Goal: Book appointment/travel/reservation

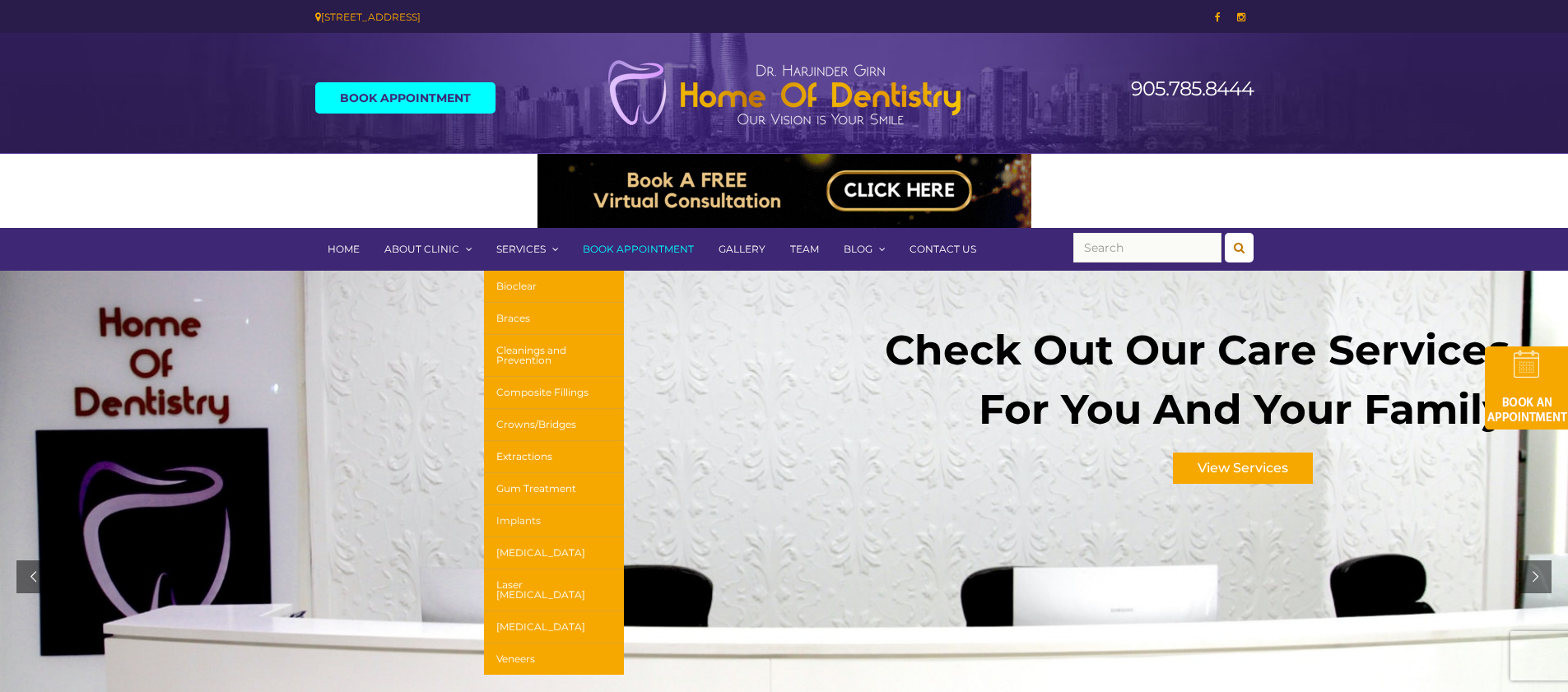
click at [538, 518] on link "Implants" at bounding box center [554, 521] width 140 height 32
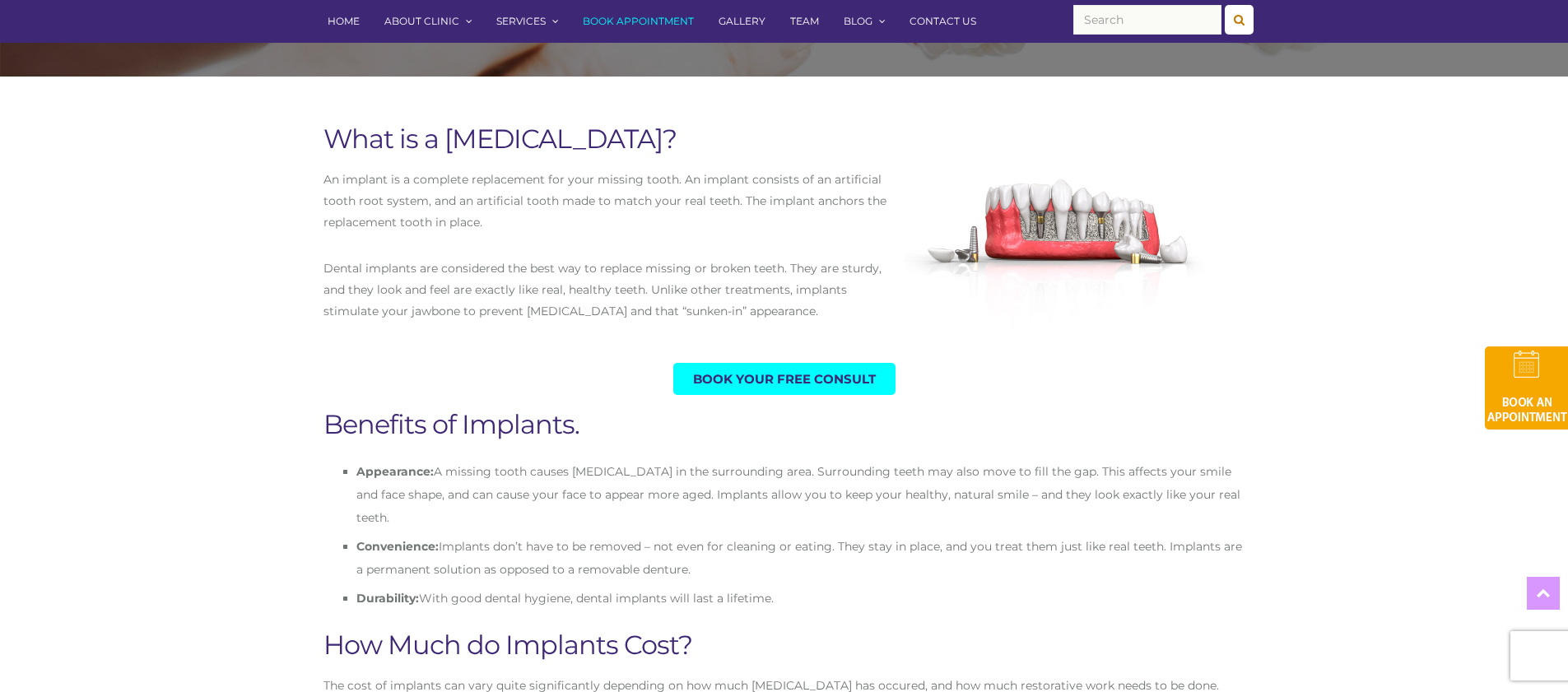
scroll to position [760, 0]
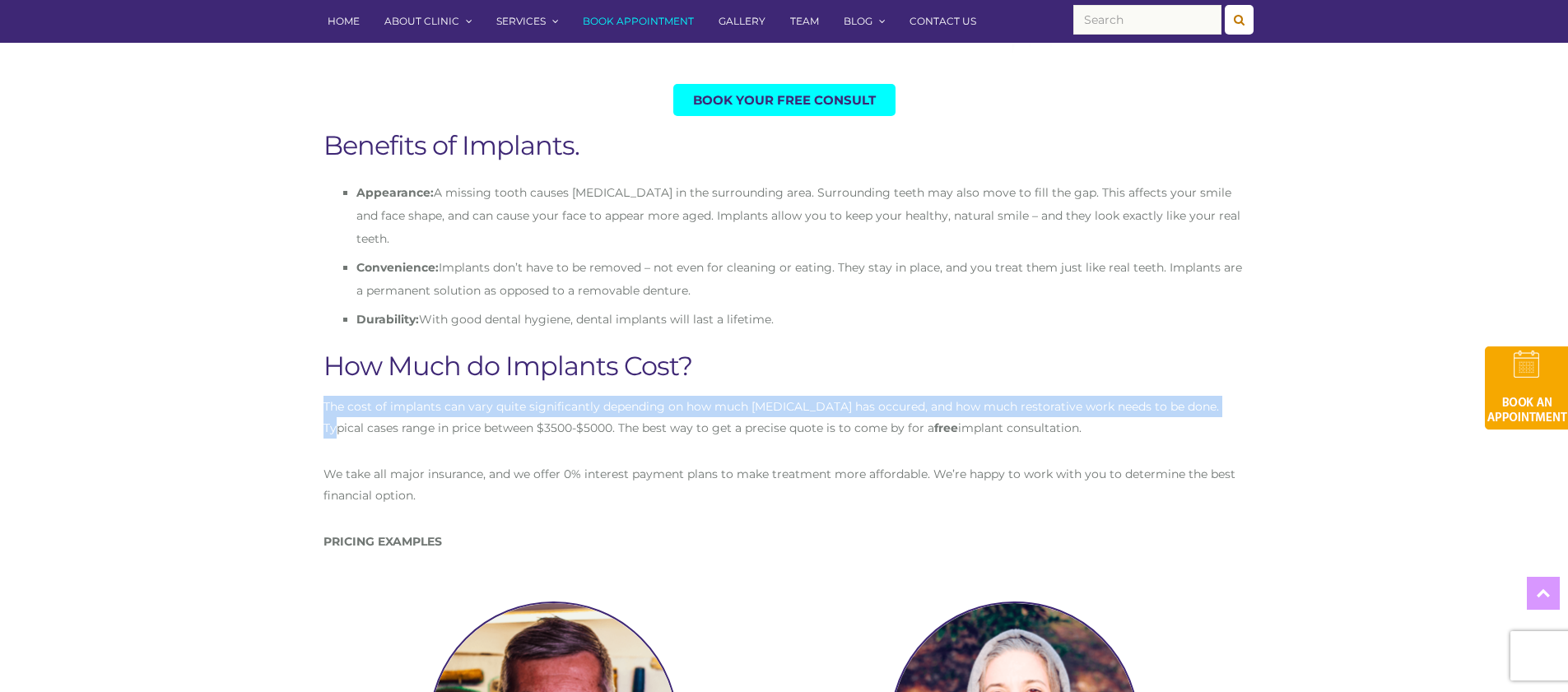
drag, startPoint x: 331, startPoint y: 377, endPoint x: 1239, endPoint y: 392, distance: 908.1
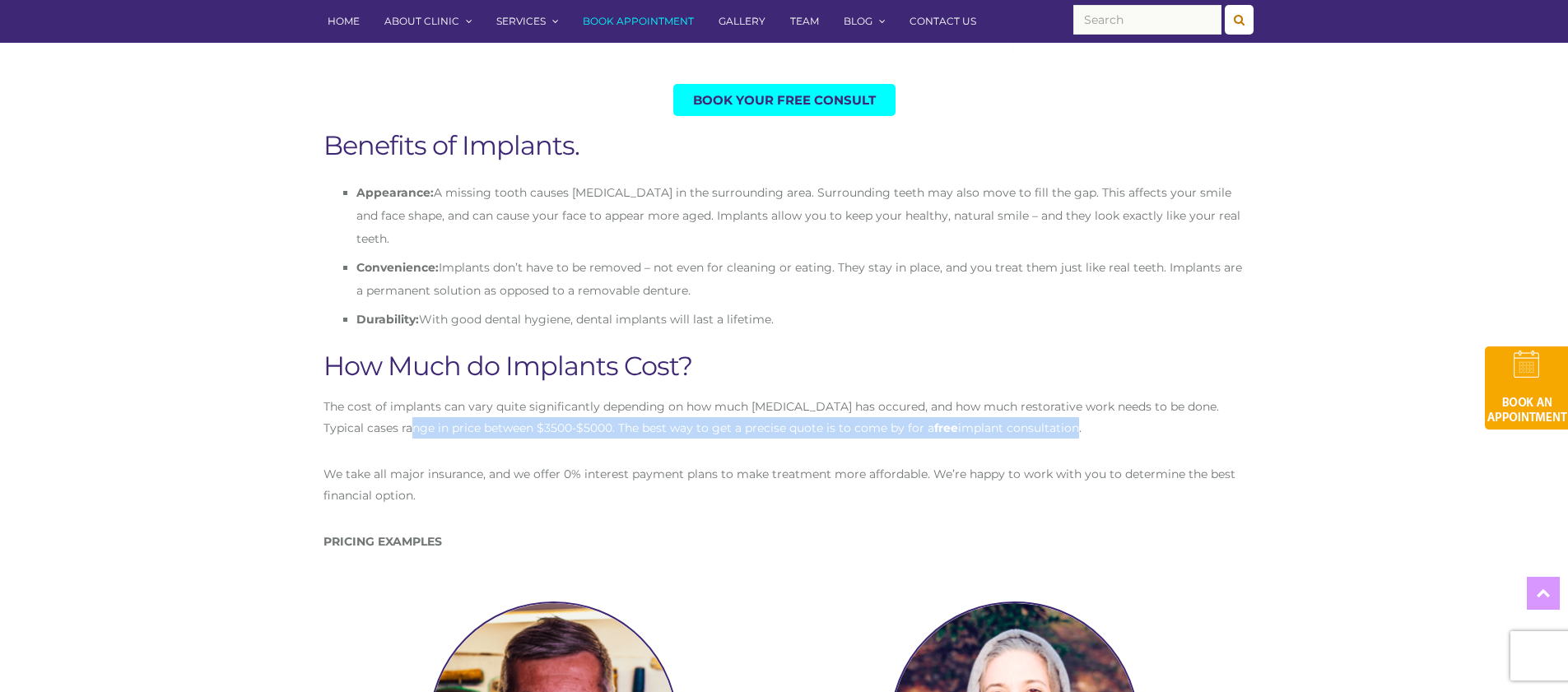
drag, startPoint x: 403, startPoint y: 407, endPoint x: 1045, endPoint y: 408, distance: 642.0
click at [1040, 408] on p "The cost of implants can vary quite significantly depending on how much bone-lo…" at bounding box center [784, 418] width 922 height 43
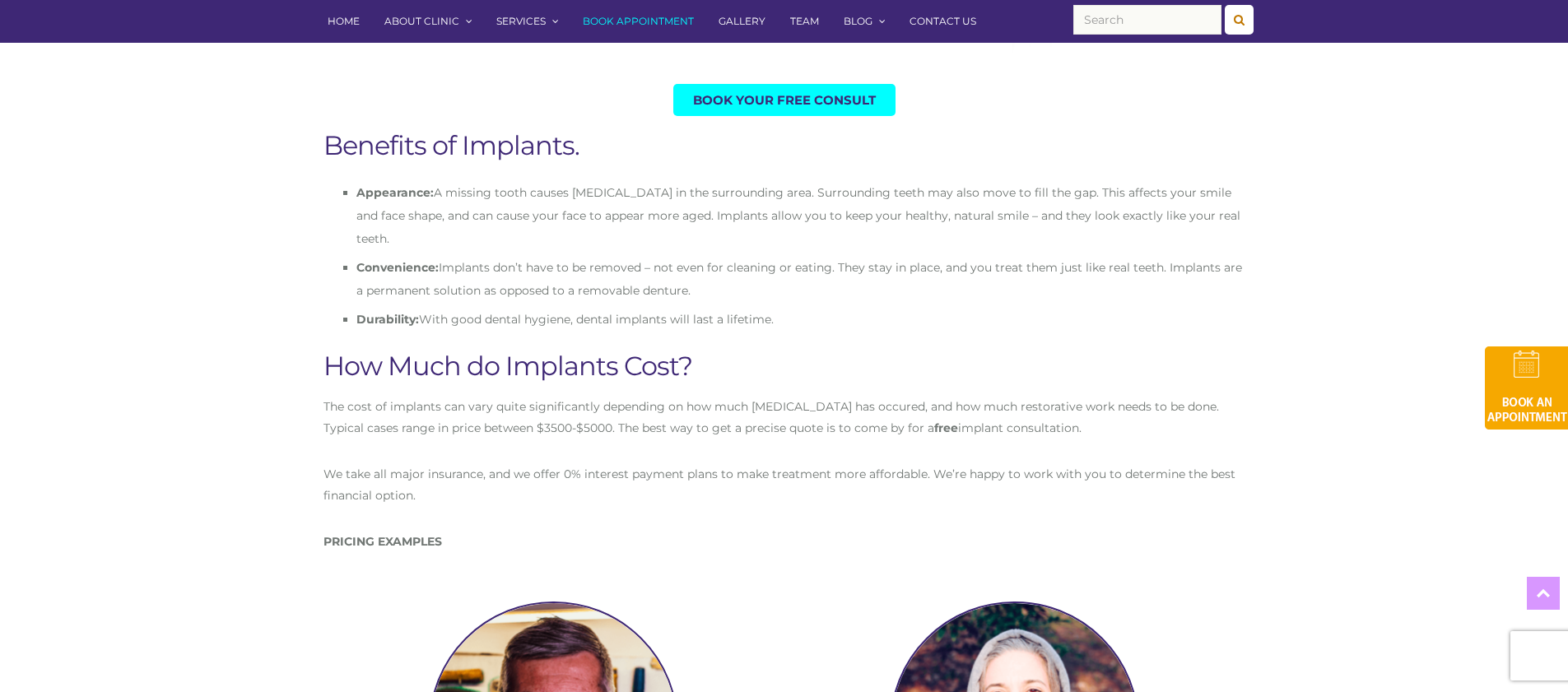
click at [1053, 407] on p "The cost of implants can vary quite significantly depending on how much bone-lo…" at bounding box center [784, 418] width 922 height 43
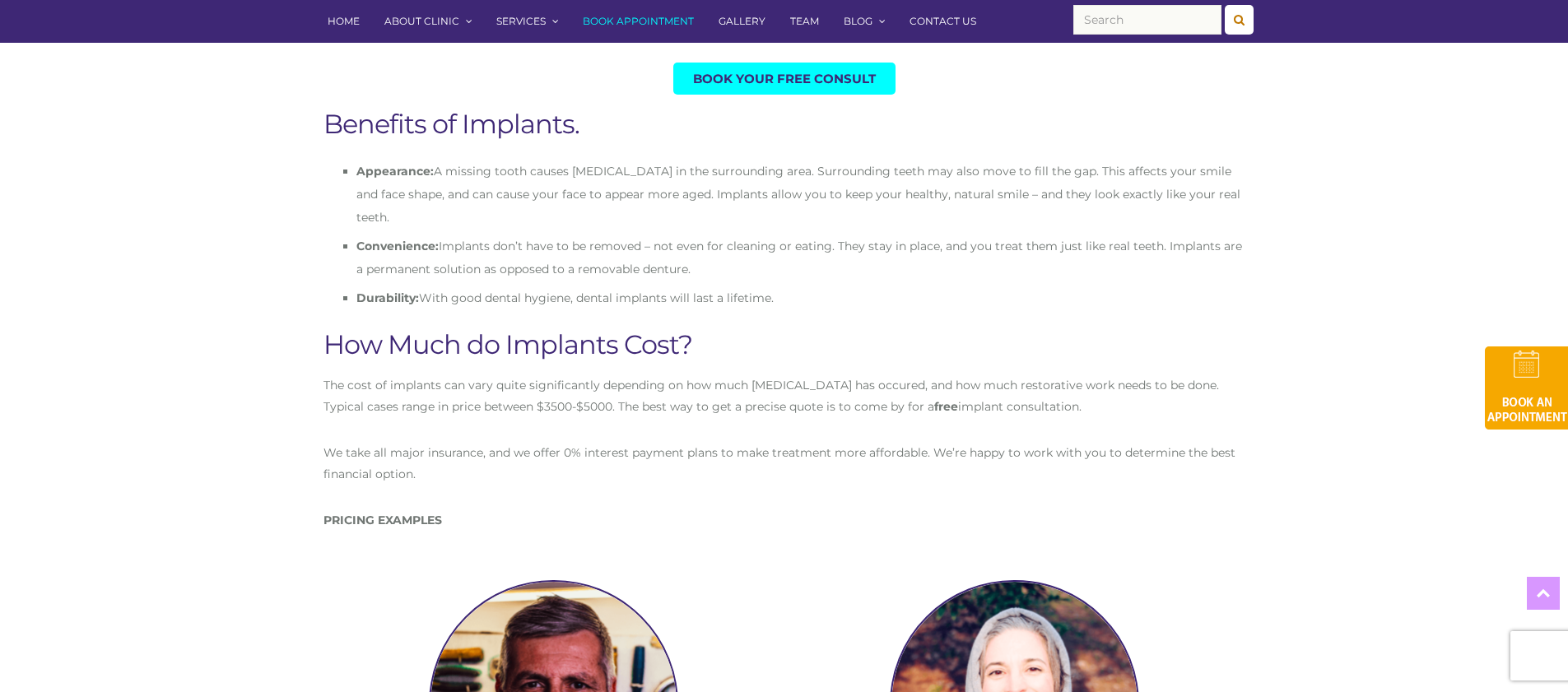
scroll to position [812, 0]
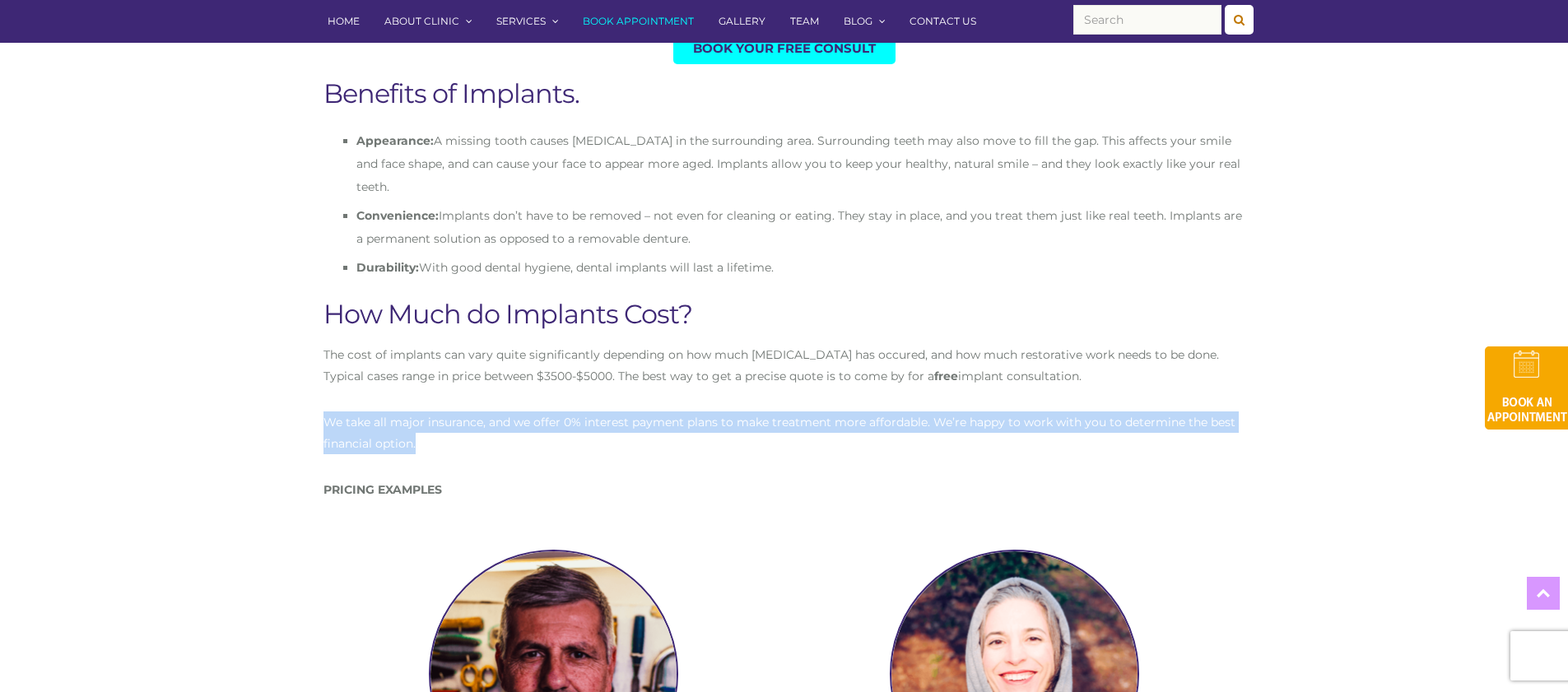
drag, startPoint x: 522, startPoint y: 402, endPoint x: 1163, endPoint y: 432, distance: 641.7
click at [1163, 432] on div "The cost of implants can vary quite significantly depending on how much bone-lo…" at bounding box center [784, 422] width 922 height 156
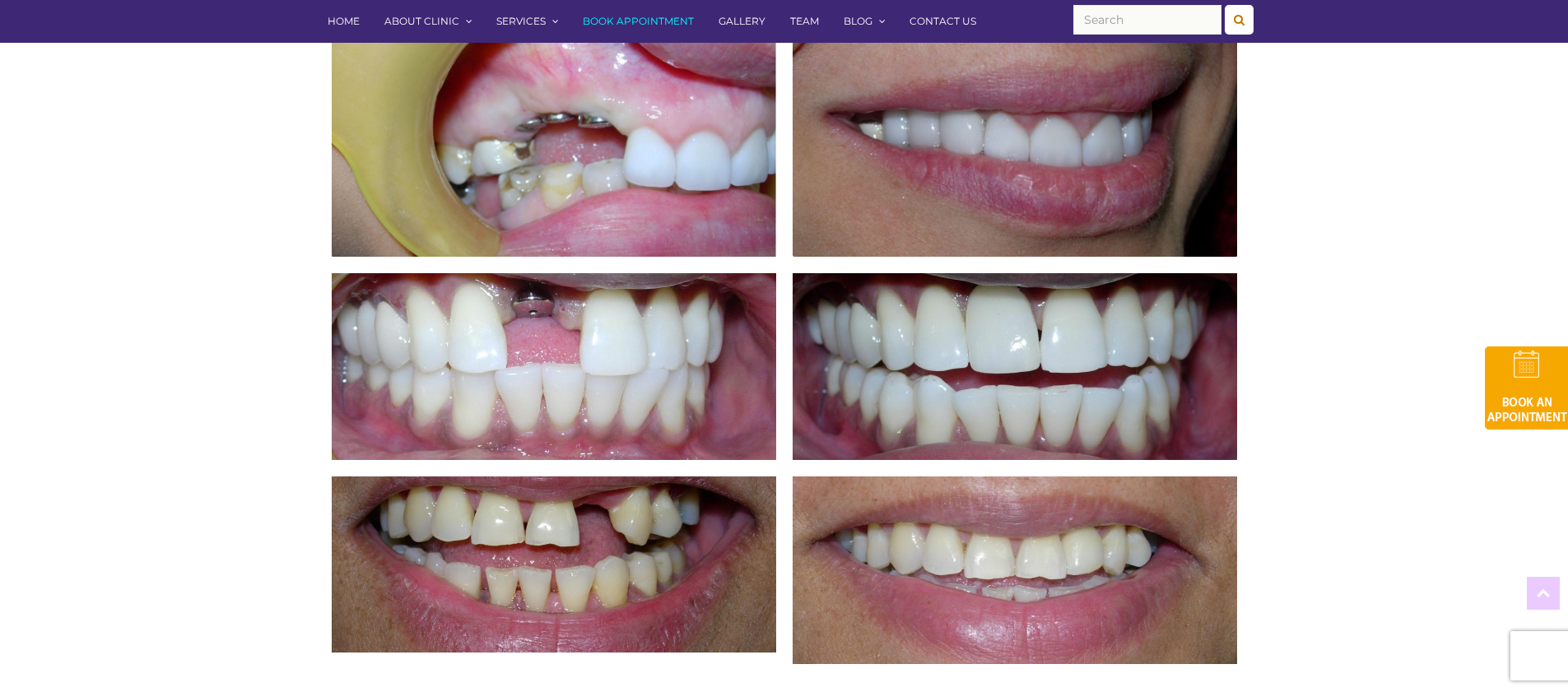
scroll to position [0, 0]
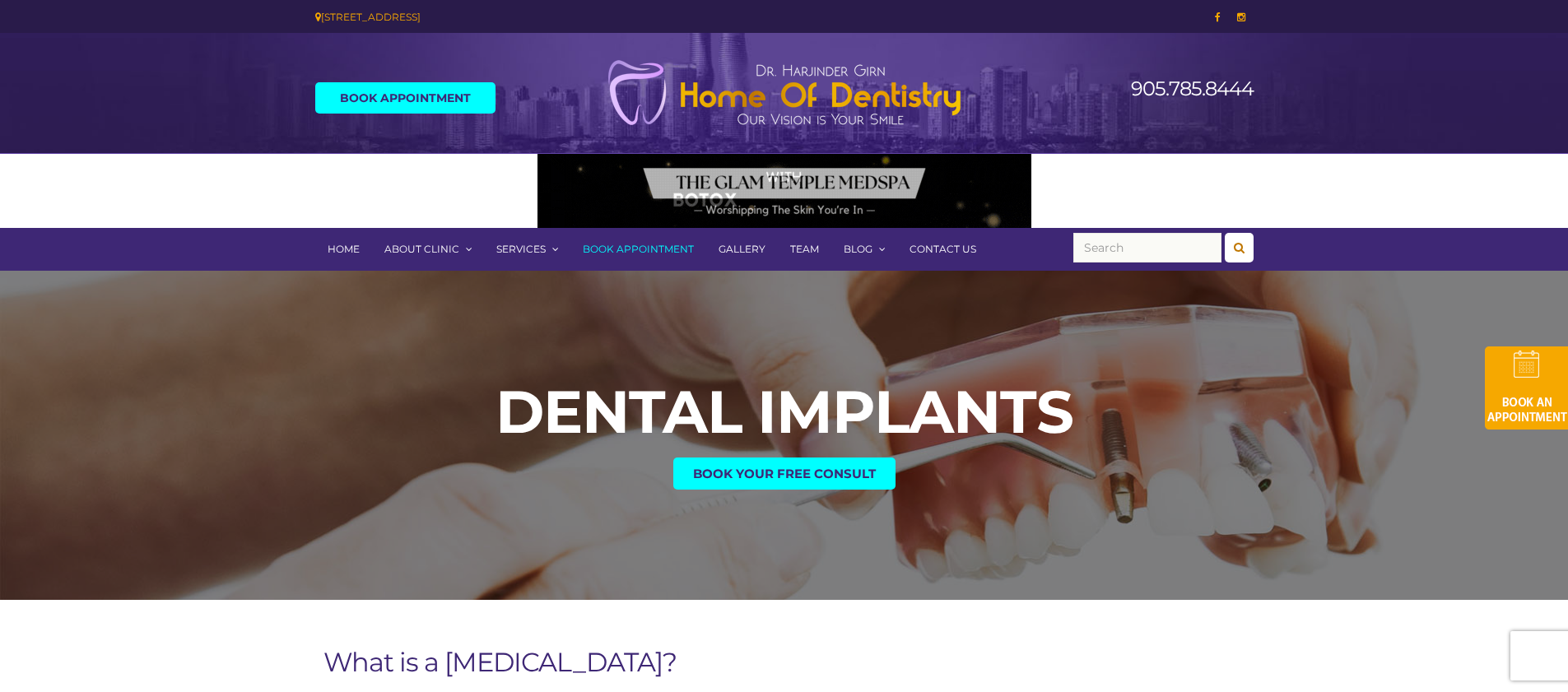
click at [360, 97] on link "Book Appointment" at bounding box center [405, 98] width 180 height 31
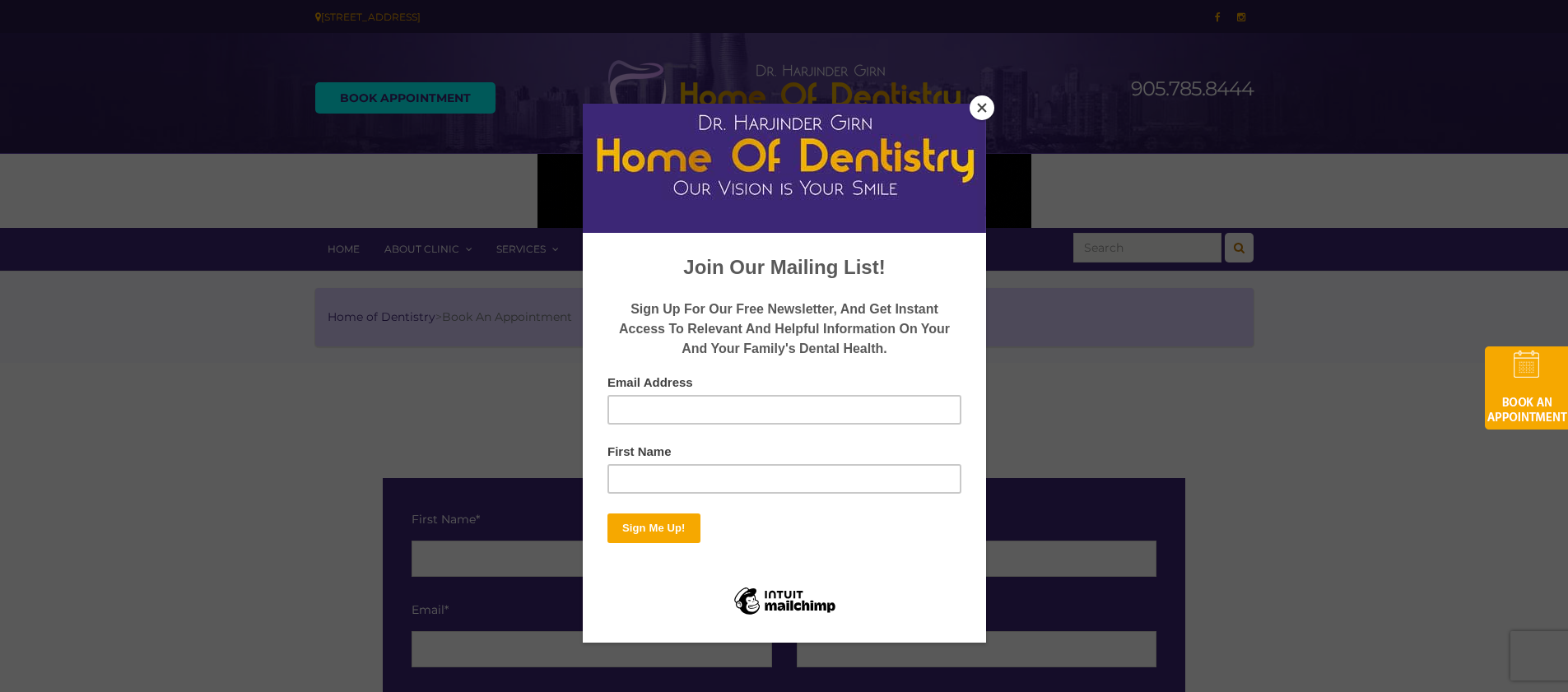
scroll to position [41, 0]
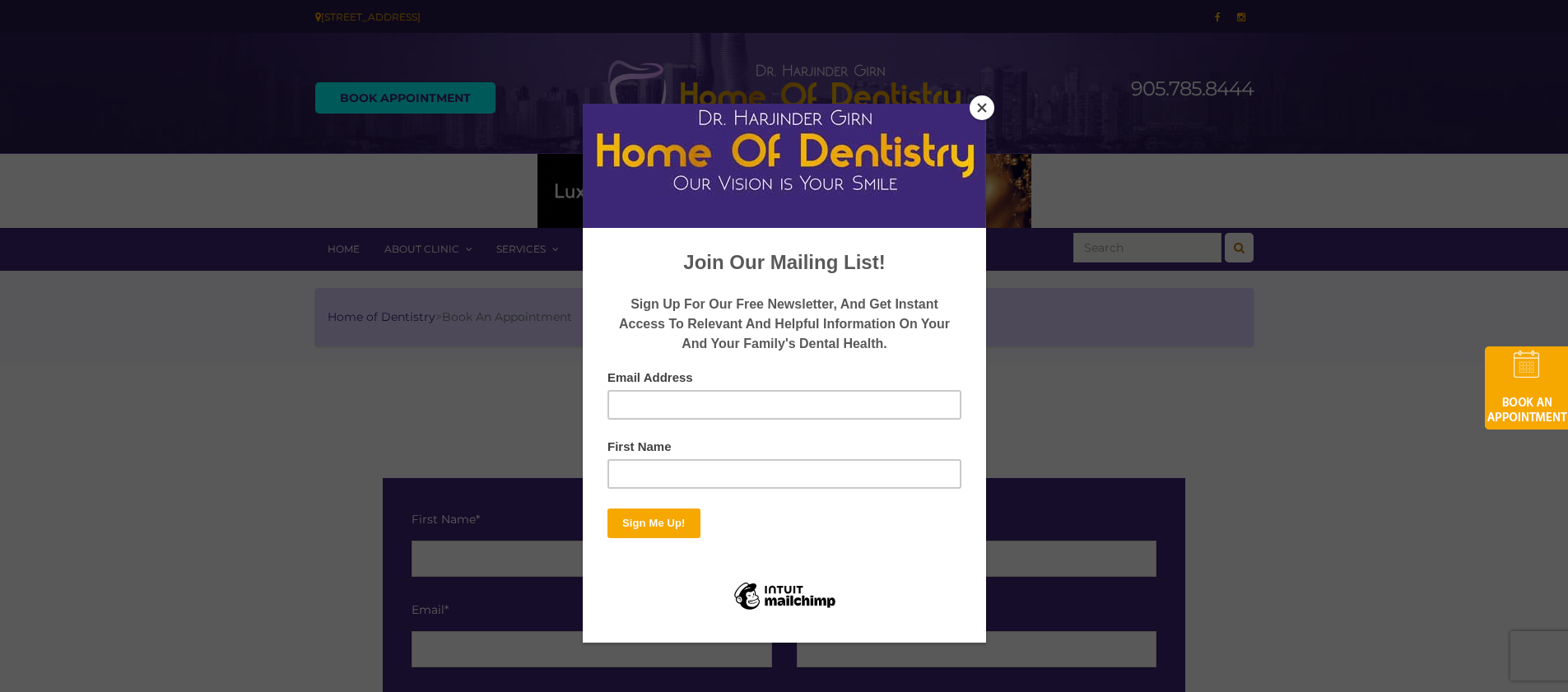
click at [986, 108] on button "Close" at bounding box center [982, 108] width 25 height 25
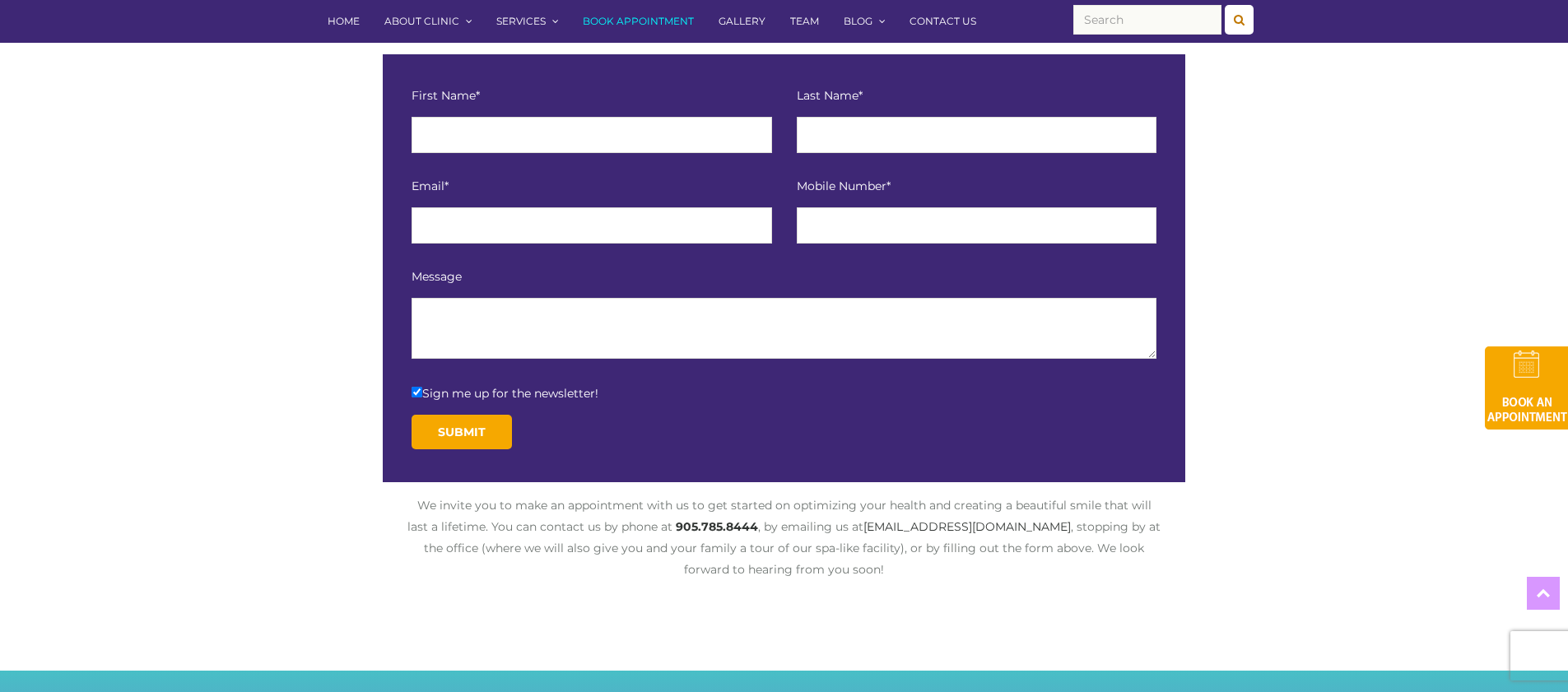
scroll to position [394, 0]
